Goal: Task Accomplishment & Management: Complete application form

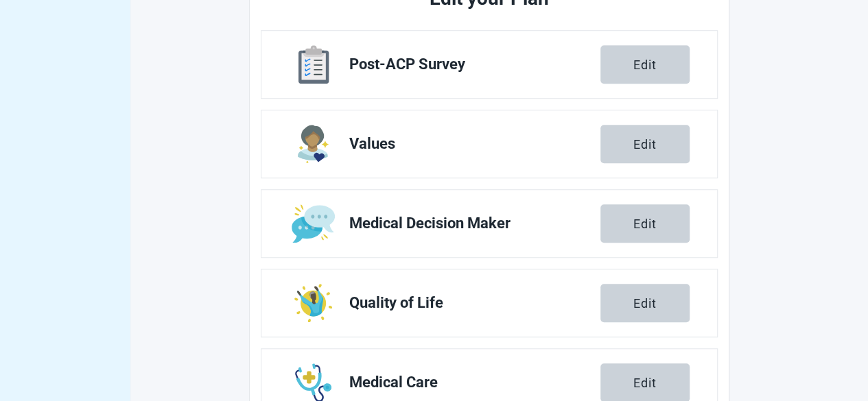
scroll to position [463, 0]
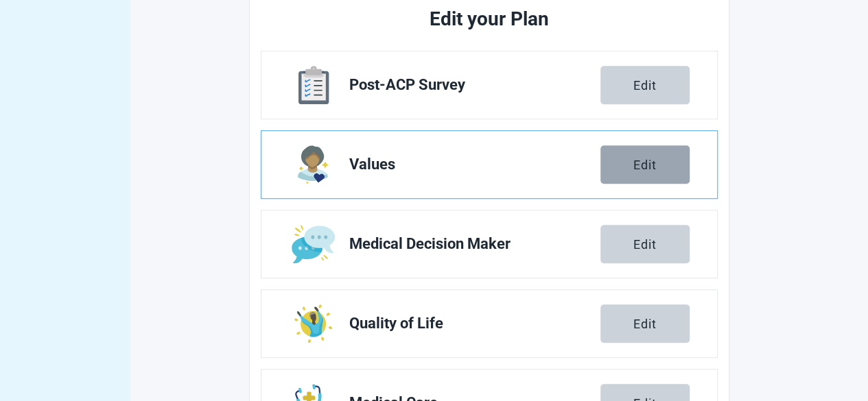
click at [655, 163] on div "Edit" at bounding box center [644, 165] width 23 height 14
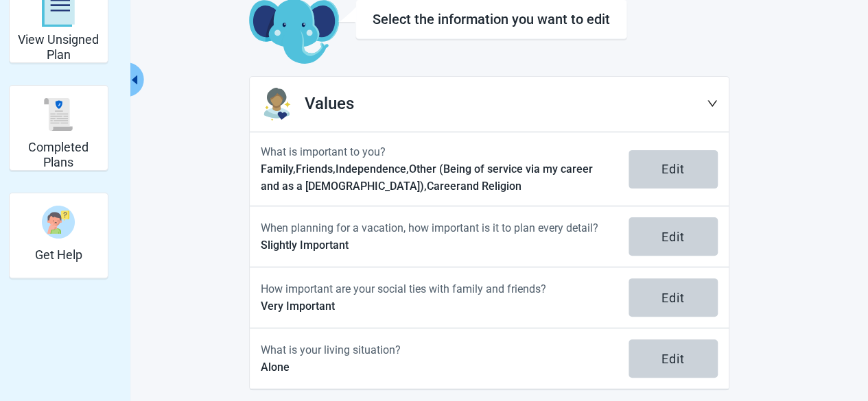
scroll to position [93, 0]
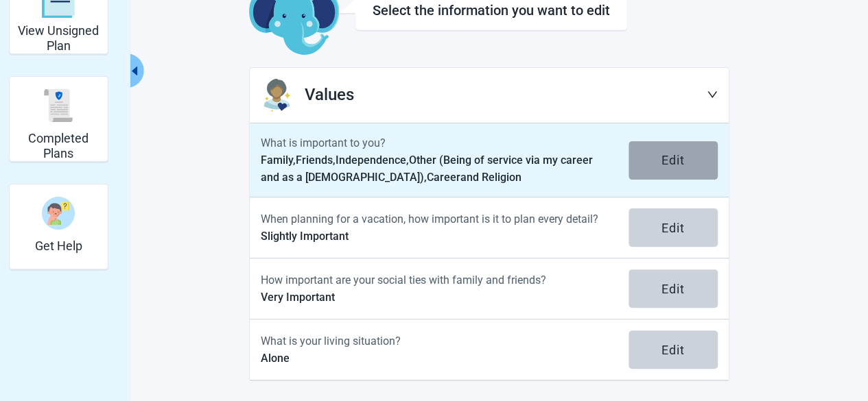
click at [674, 160] on div "Edit" at bounding box center [673, 161] width 23 height 14
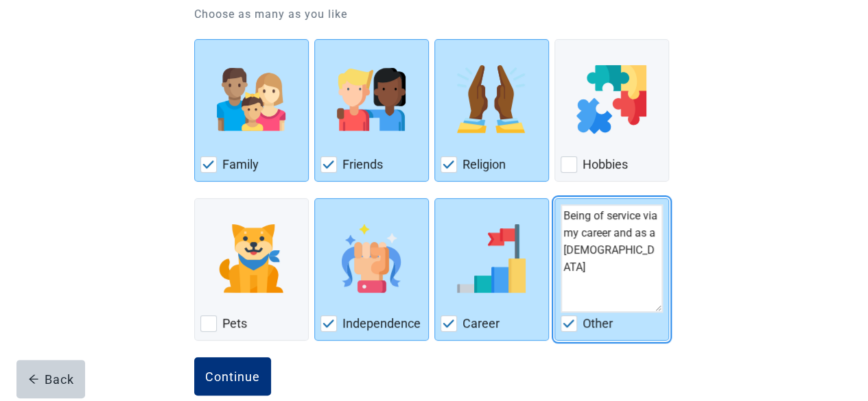
scroll to position [187, 0]
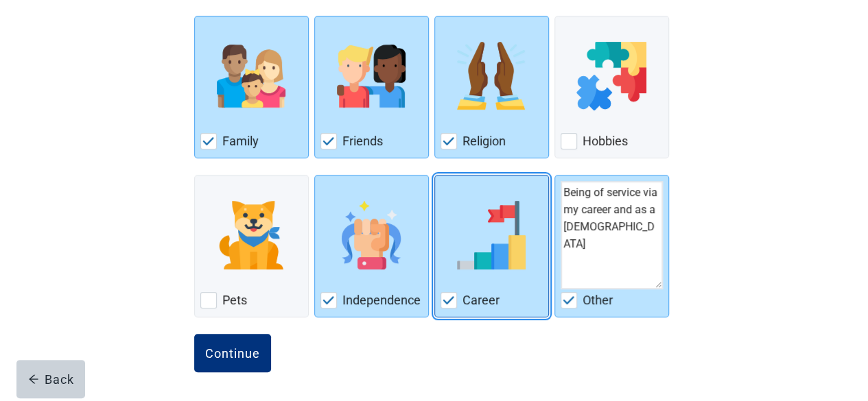
click at [446, 299] on img "Career, checkbox, checked" at bounding box center [449, 300] width 12 height 8
click at [435, 176] on input "Career" at bounding box center [434, 175] width 1 height 1
checkbox input "false"
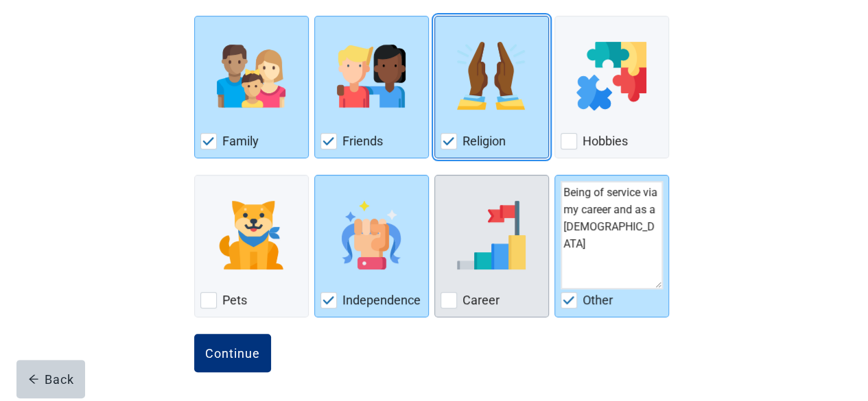
click at [449, 137] on img "Religion, checkbox, checked" at bounding box center [449, 141] width 12 height 8
click at [435, 16] on input "Religion" at bounding box center [434, 16] width 1 height 1
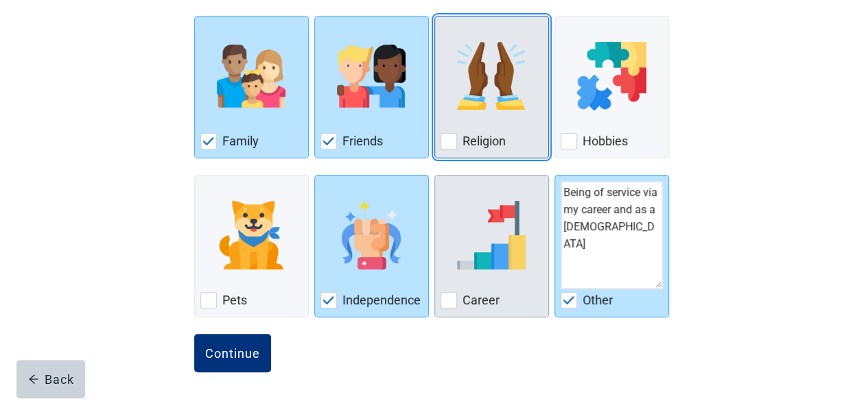
click at [448, 135] on div "Religion, checkbox, not checked" at bounding box center [449, 141] width 16 height 16
click at [435, 16] on input "Religion" at bounding box center [434, 16] width 1 height 1
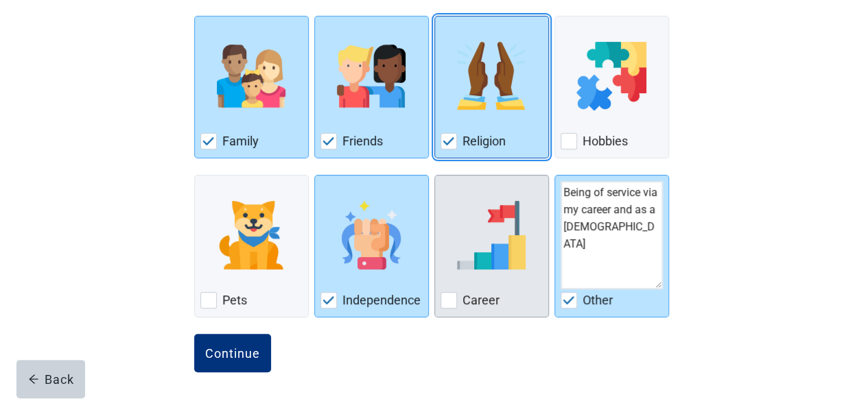
click at [447, 137] on img "Religion, checkbox, checked" at bounding box center [449, 141] width 12 height 8
click at [435, 16] on input "Religion" at bounding box center [434, 16] width 1 height 1
checkbox input "false"
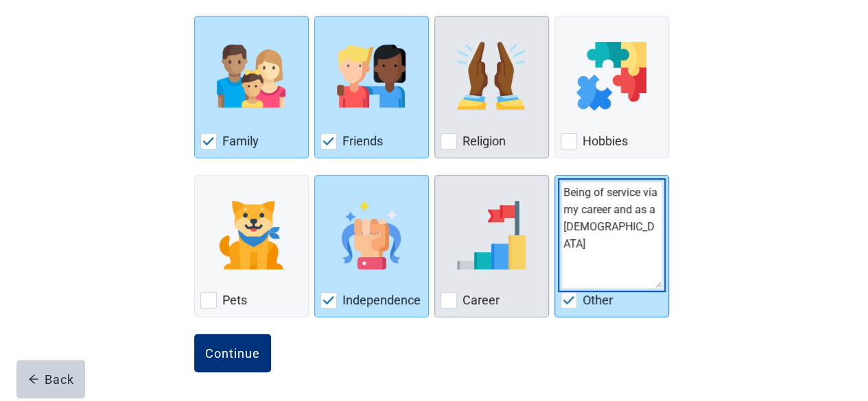
click at [620, 229] on textarea "Being of service via my career and as a [DEMOGRAPHIC_DATA]" at bounding box center [612, 235] width 102 height 108
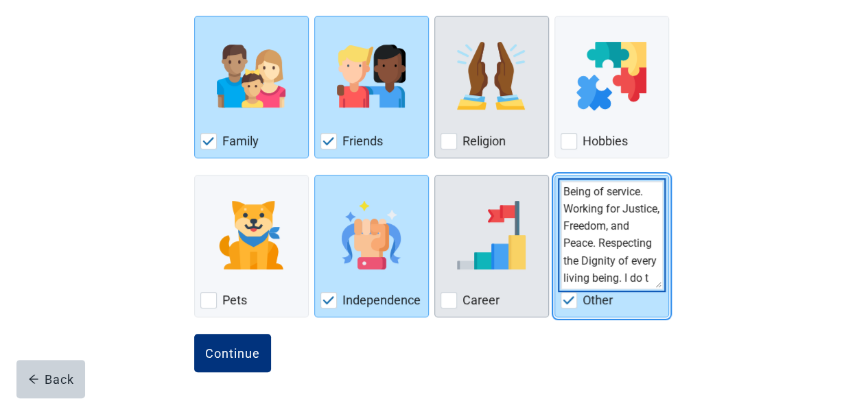
scroll to position [18, 0]
type textarea "Being of service. Working for Justice, Freedom, and Peace. Respecting the Digni…"
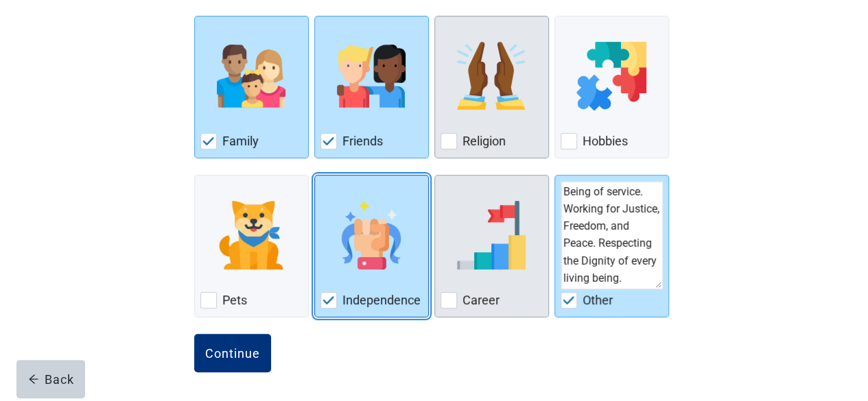
click at [323, 299] on img "Independence, checkbox, checked" at bounding box center [329, 300] width 12 height 8
click at [315, 176] on input "Independence" at bounding box center [314, 175] width 1 height 1
checkbox input "false"
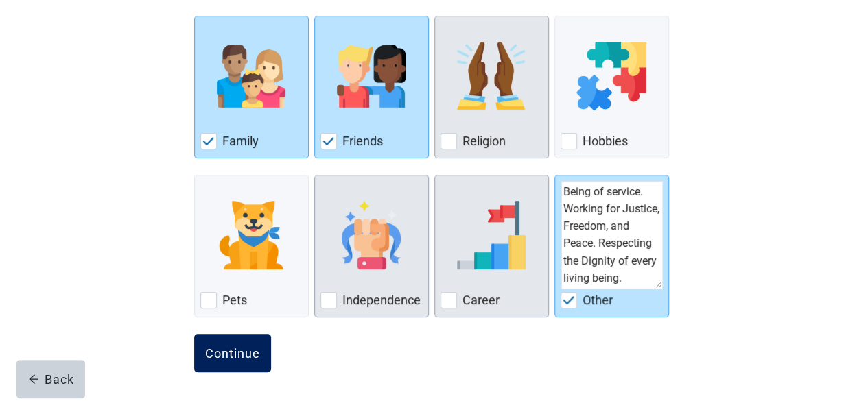
click at [235, 348] on div "Continue" at bounding box center [232, 354] width 55 height 14
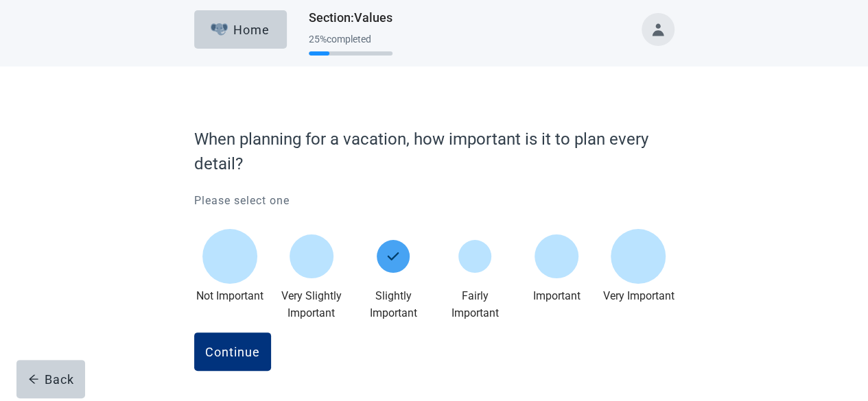
scroll to position [4, 0]
click at [225, 350] on div "Continue" at bounding box center [232, 353] width 55 height 14
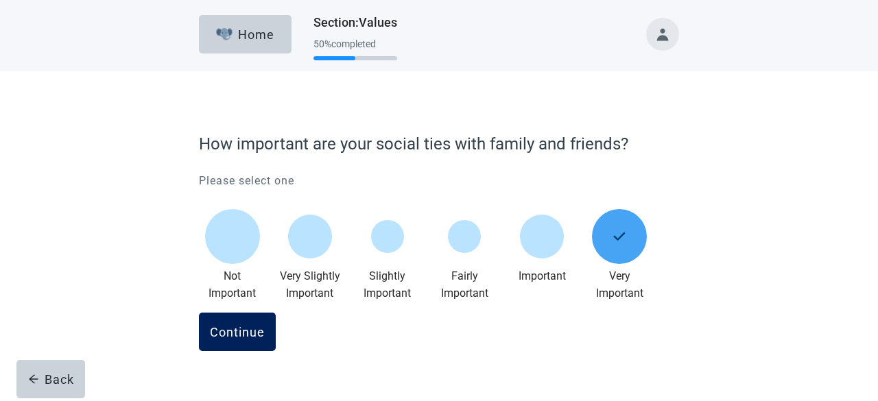
click at [234, 330] on div "Continue" at bounding box center [237, 332] width 55 height 14
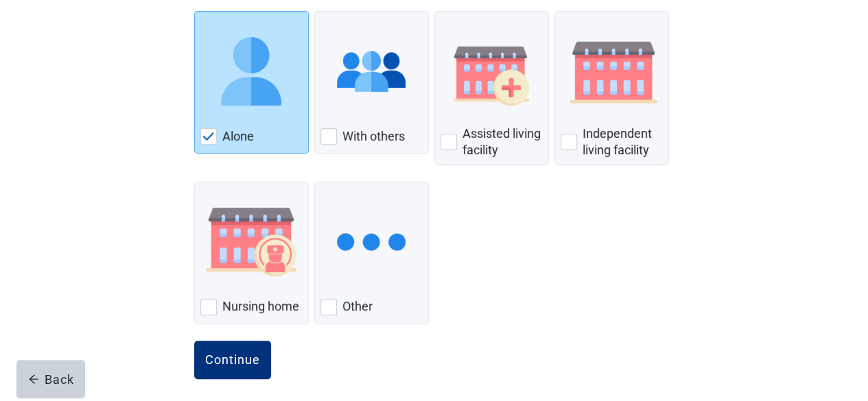
scroll to position [199, 0]
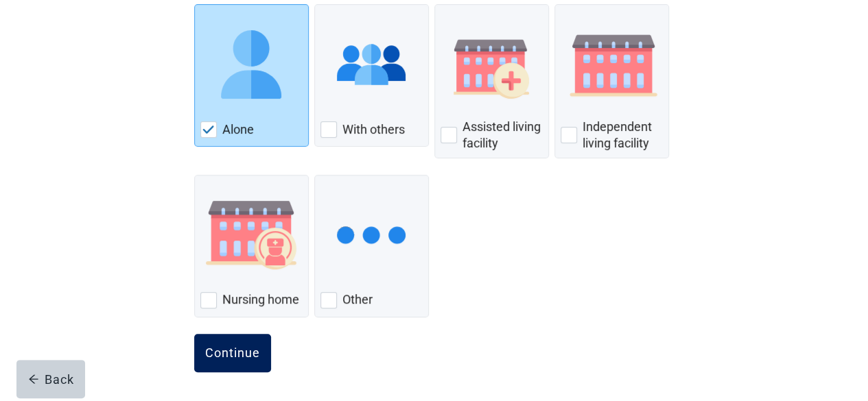
click at [226, 351] on div "Continue" at bounding box center [232, 354] width 55 height 14
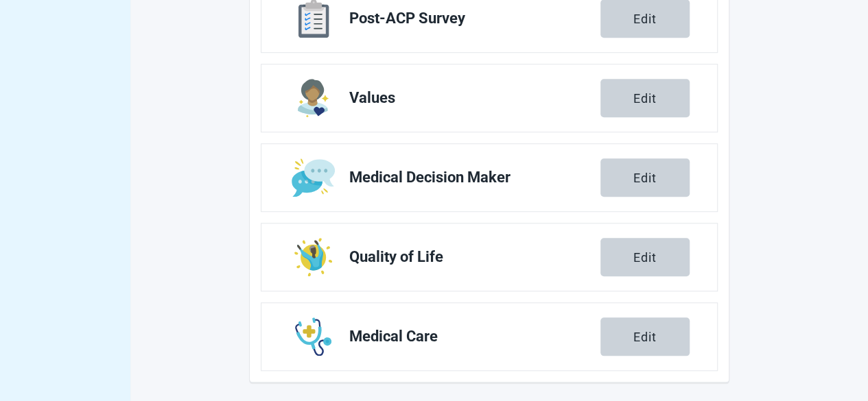
scroll to position [531, 0]
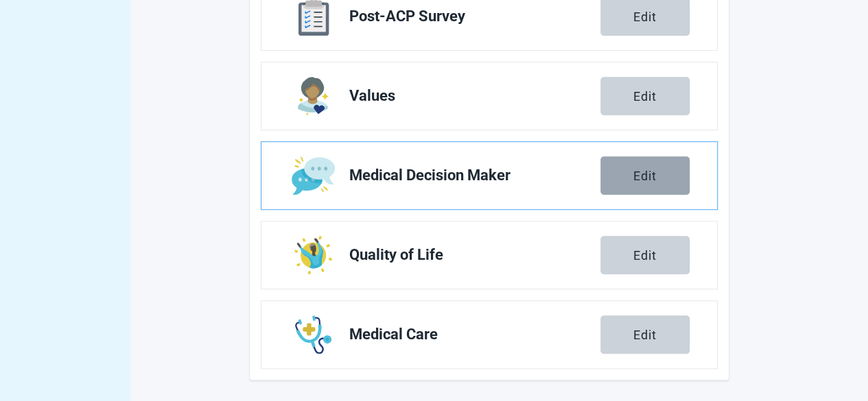
click at [646, 169] on div "Edit" at bounding box center [644, 176] width 23 height 14
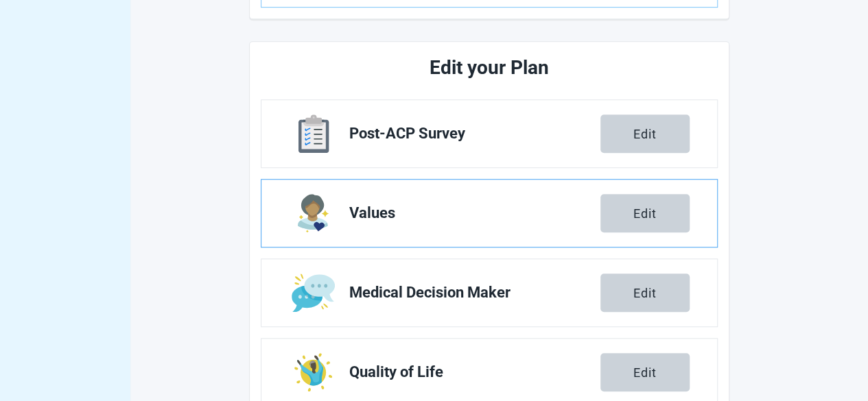
scroll to position [480, 0]
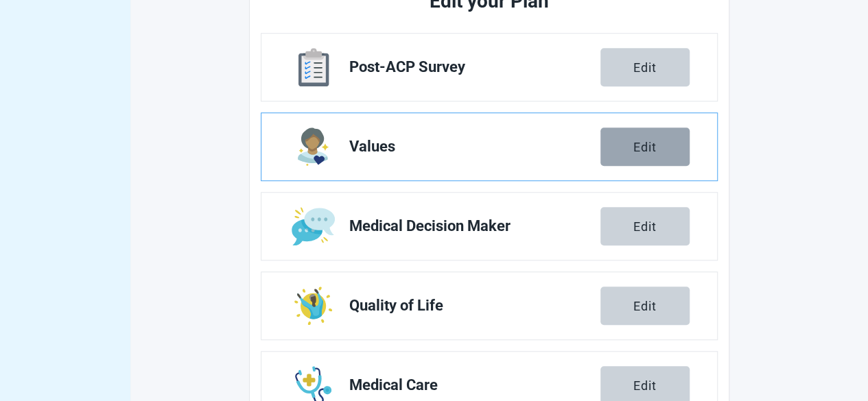
click at [651, 144] on div "Edit" at bounding box center [644, 147] width 23 height 14
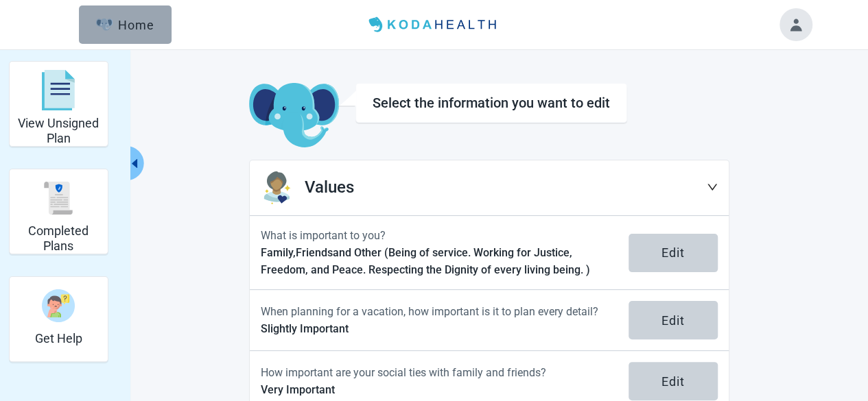
click at [131, 22] on div "Home" at bounding box center [125, 25] width 59 height 14
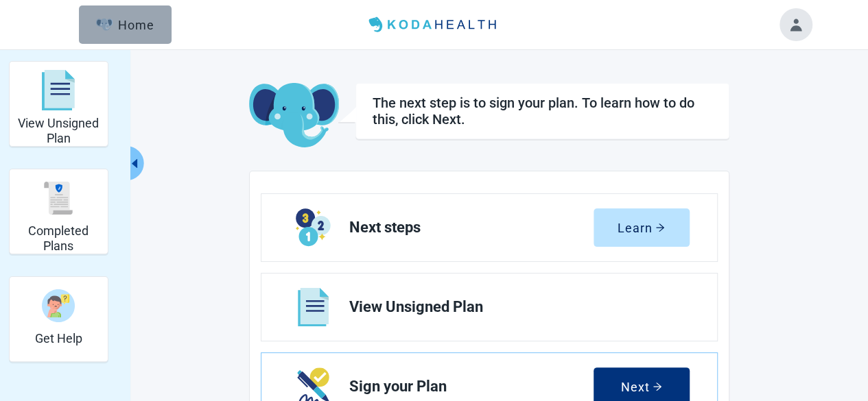
click at [130, 31] on button "Home" at bounding box center [125, 24] width 93 height 38
click at [797, 25] on button "Toggle account menu" at bounding box center [796, 24] width 33 height 33
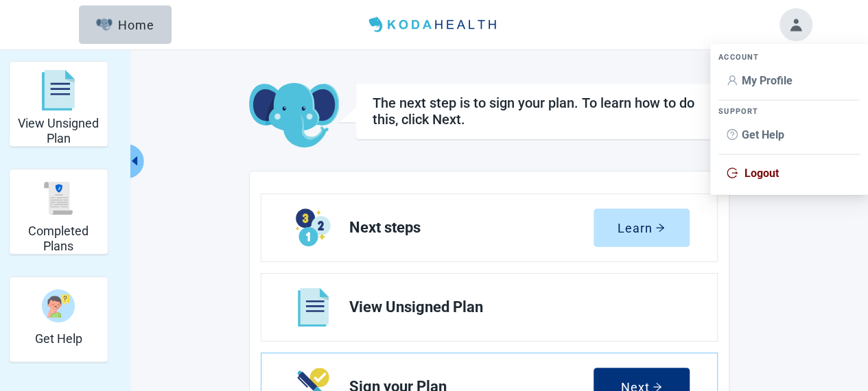
click at [762, 84] on span "My Profile" at bounding box center [767, 80] width 51 height 13
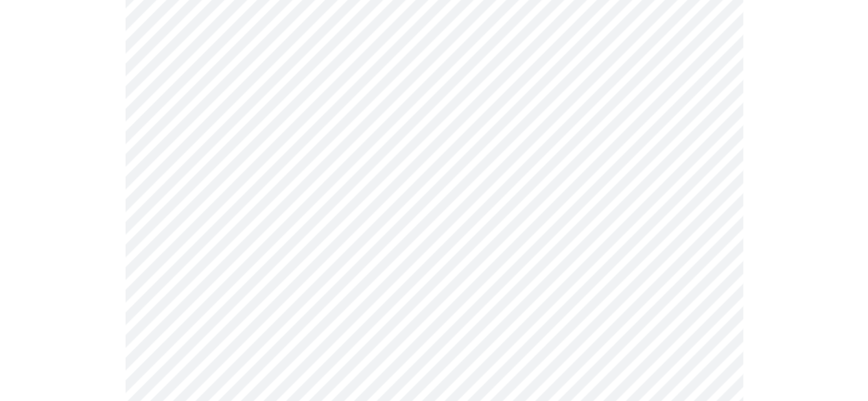
scroll to position [824, 0]
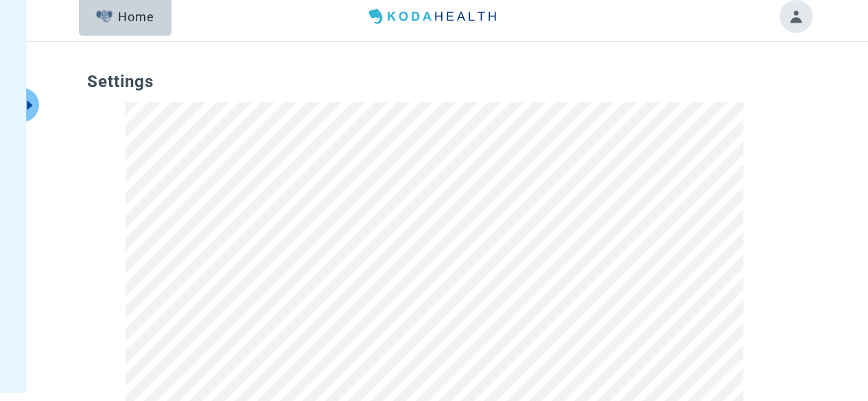
scroll to position [0, 0]
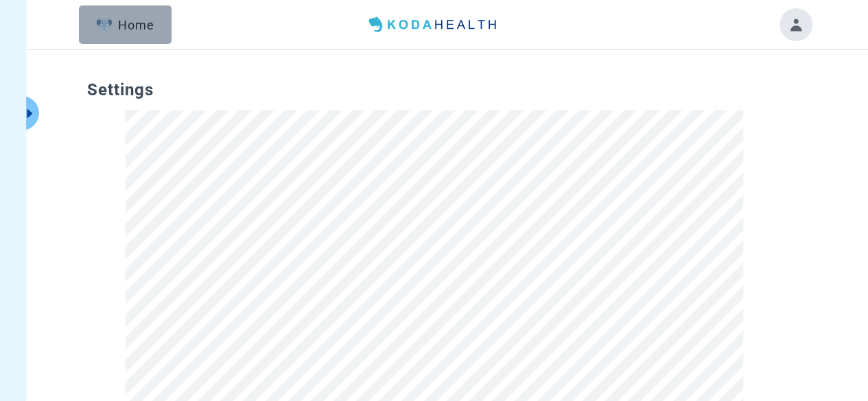
click at [124, 13] on button "Home" at bounding box center [125, 24] width 93 height 38
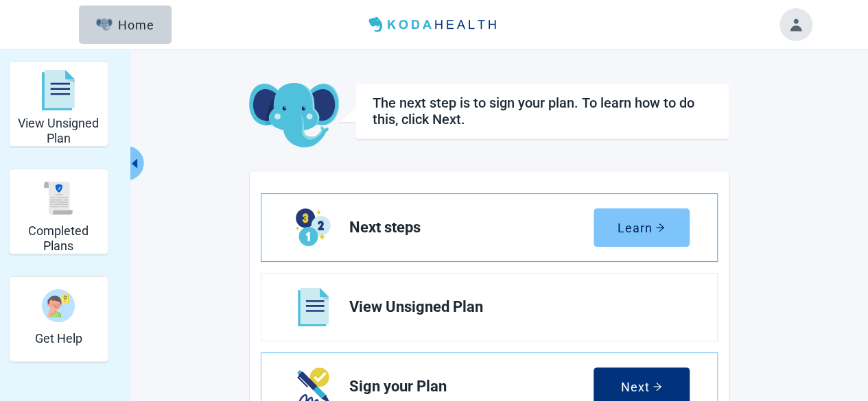
click at [632, 228] on div "Learn" at bounding box center [641, 228] width 47 height 14
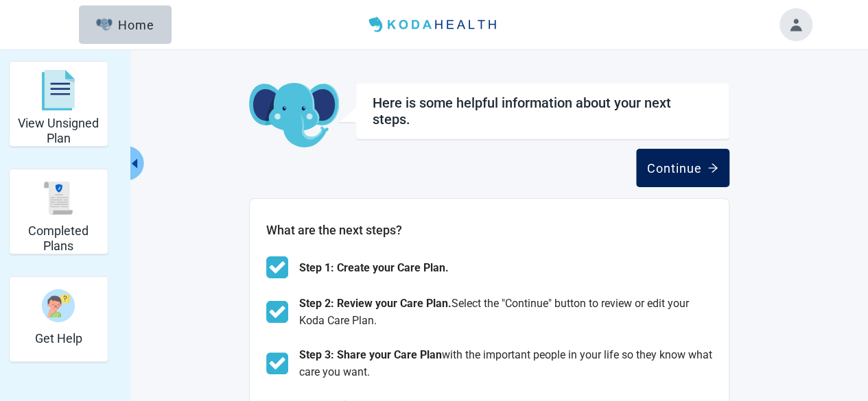
click at [701, 173] on div "Continue" at bounding box center [682, 168] width 71 height 14
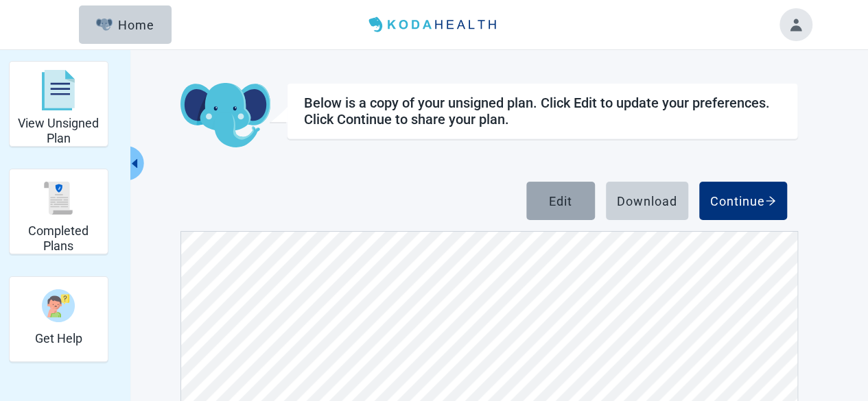
click at [559, 197] on div "Edit" at bounding box center [560, 201] width 23 height 14
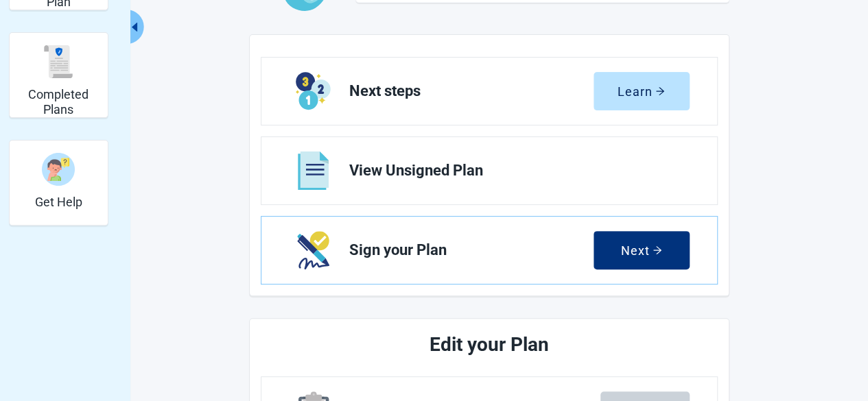
scroll to position [137, 0]
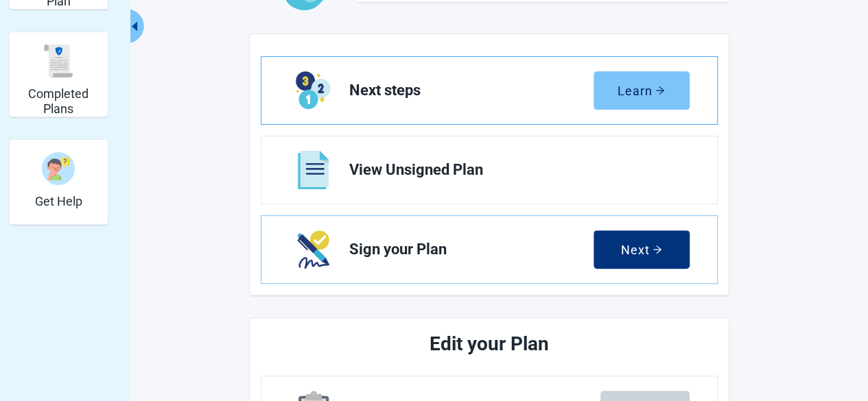
click at [655, 89] on icon "arrow-right" at bounding box center [660, 91] width 10 height 10
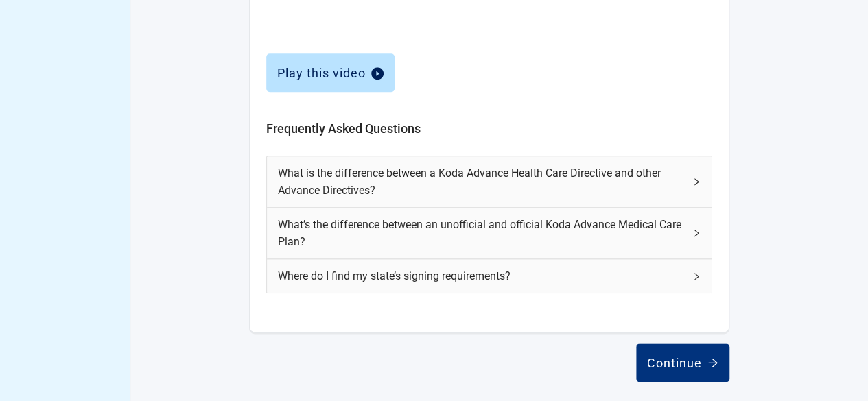
scroll to position [662, 0]
click at [704, 271] on div "Where do I find my state’s signing requirements?" at bounding box center [489, 276] width 445 height 34
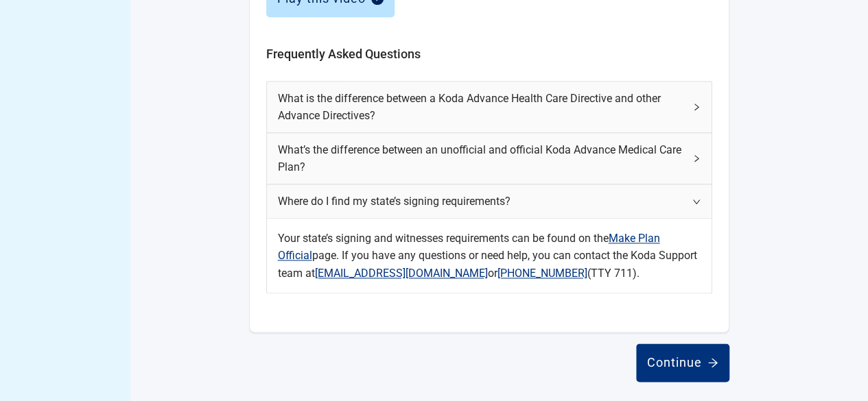
scroll to position [736, 0]
click at [638, 234] on link "Make Plan Official" at bounding box center [469, 247] width 382 height 30
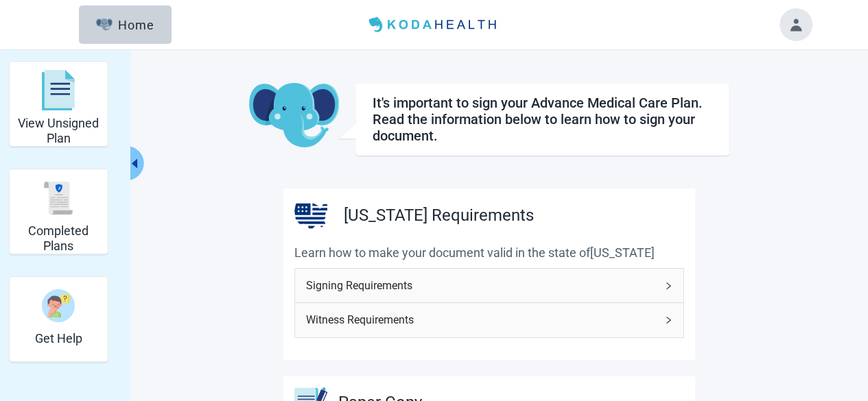
click at [664, 285] on icon "right" at bounding box center [668, 286] width 8 height 8
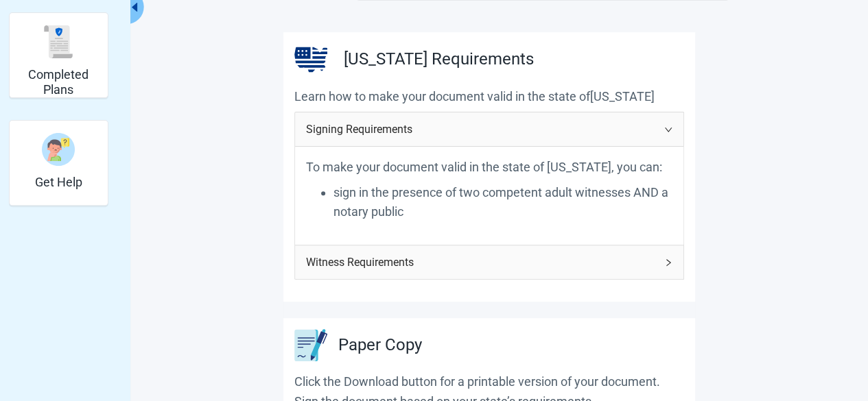
scroll to position [206, 0]
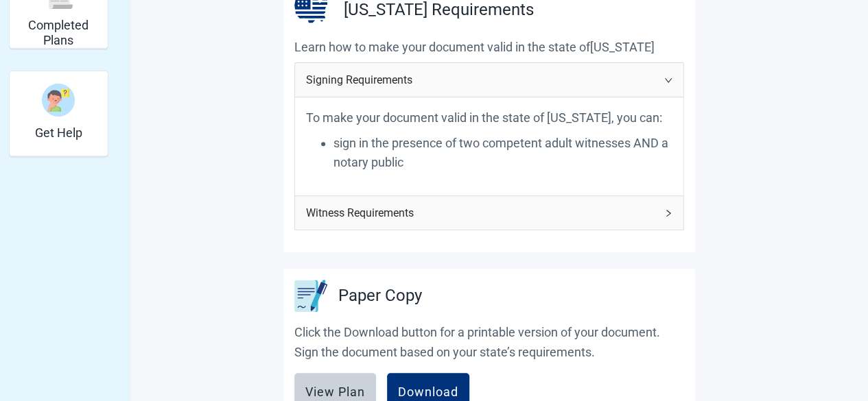
click at [670, 218] on icon "right" at bounding box center [668, 213] width 8 height 8
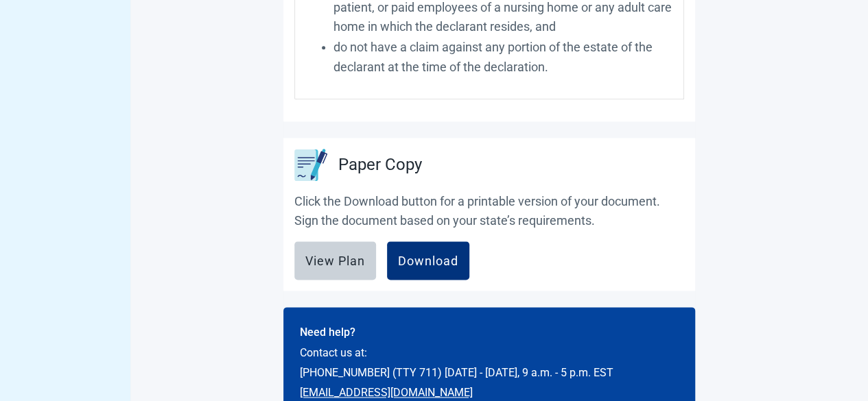
scroll to position [755, 0]
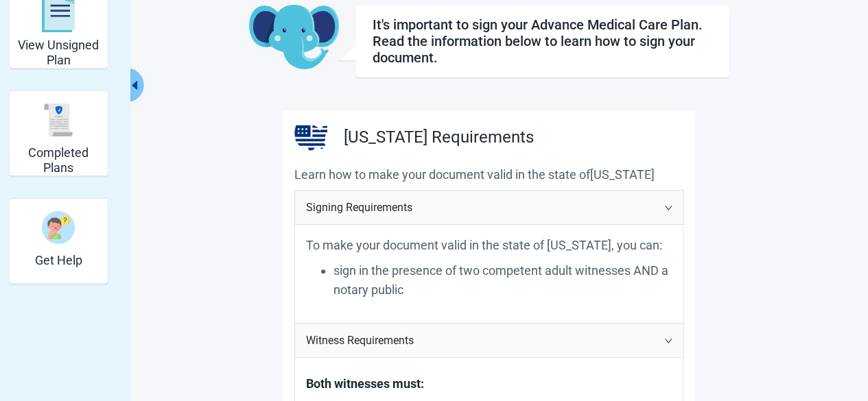
scroll to position [0, 0]
